Goal: Task Accomplishment & Management: Manage account settings

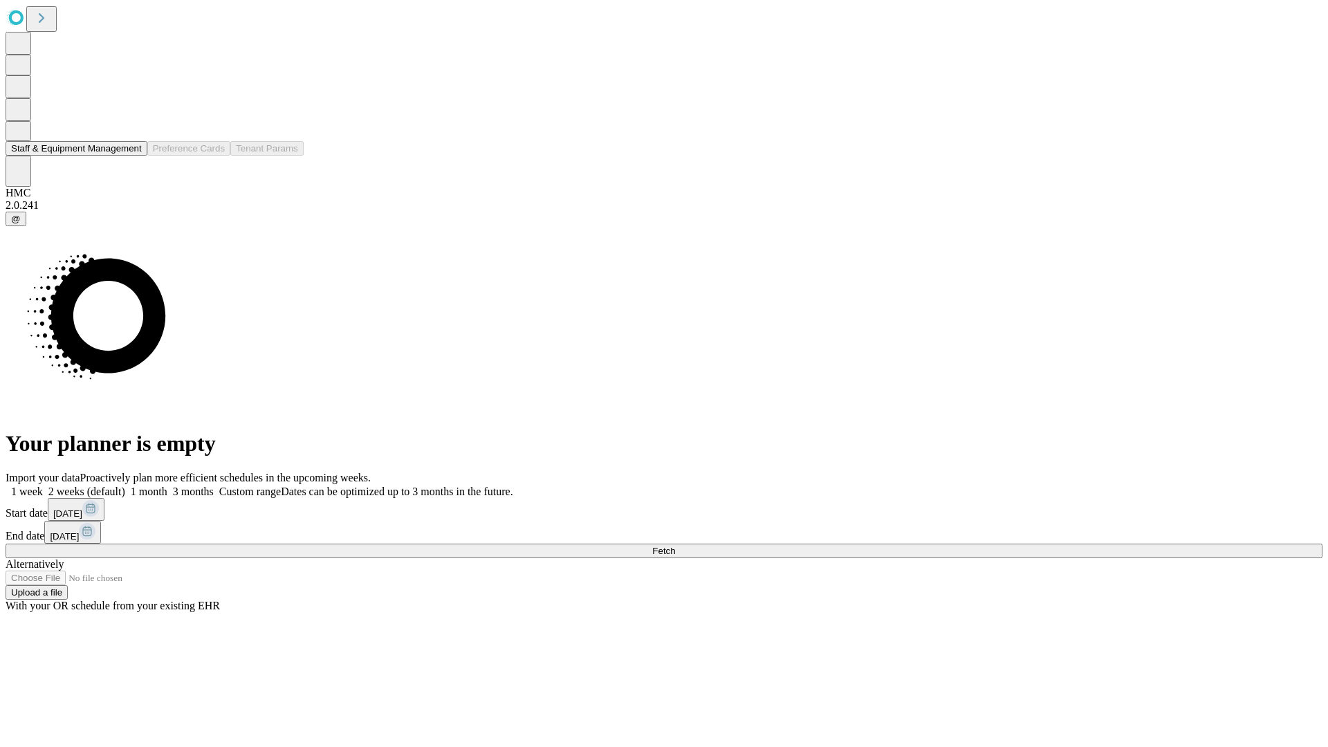
click at [129, 156] on button "Staff & Equipment Management" at bounding box center [77, 148] width 142 height 15
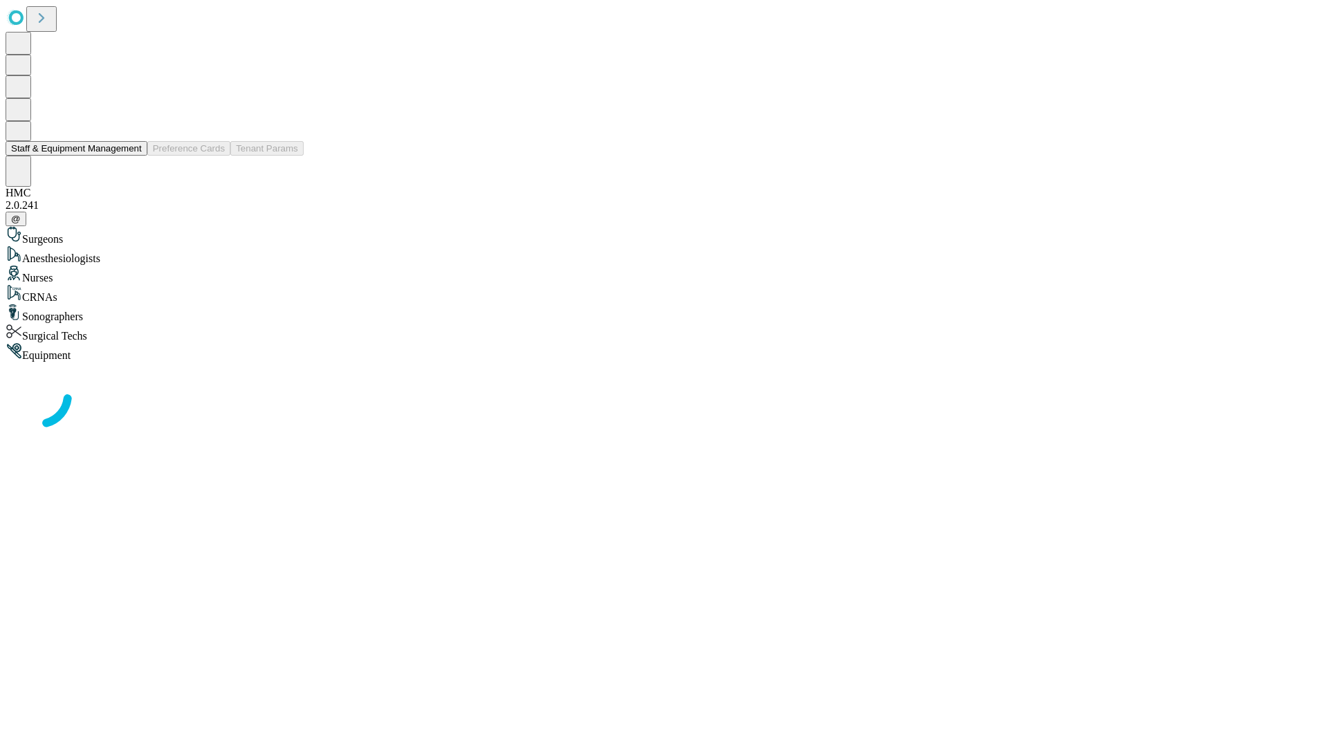
click at [132, 156] on button "Staff & Equipment Management" at bounding box center [77, 148] width 142 height 15
